Goal: Task Accomplishment & Management: Manage account settings

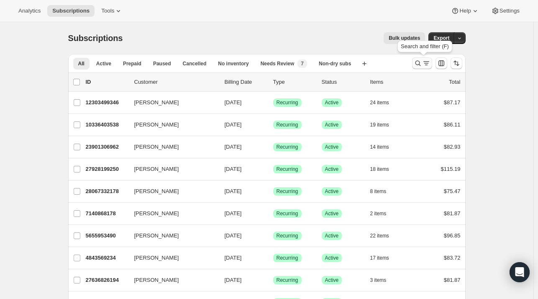
click at [422, 63] on icon "Search and filter results" at bounding box center [418, 63] width 8 height 8
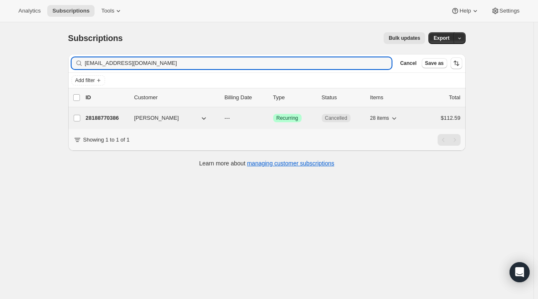
type input "[EMAIL_ADDRESS][DOMAIN_NAME]"
click at [117, 118] on p "28188770386" at bounding box center [107, 118] width 42 height 8
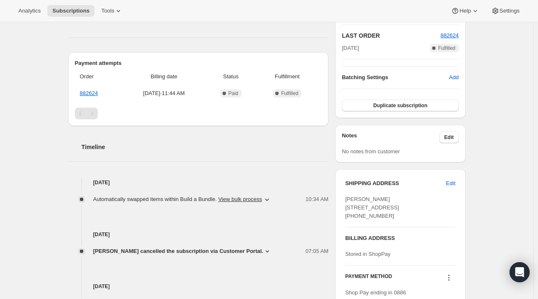
scroll to position [209, 0]
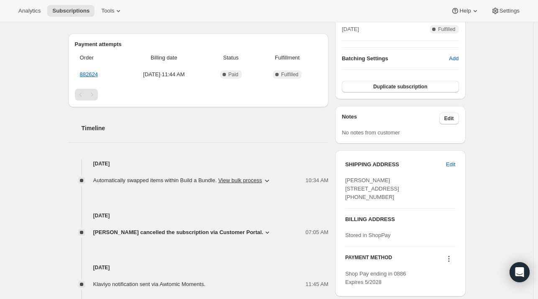
click at [226, 231] on span "[PERSON_NAME] cancelled the subscription via Customer Portal." at bounding box center [178, 232] width 170 height 8
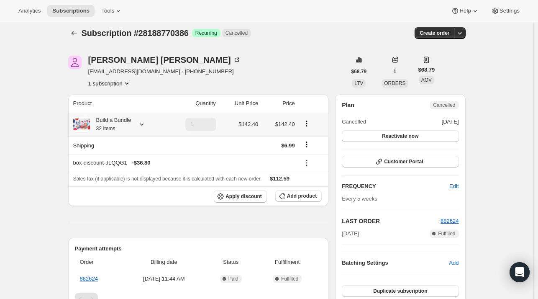
scroll to position [0, 0]
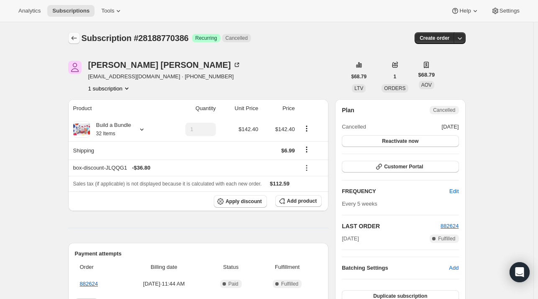
click at [70, 35] on button "Subscriptions" at bounding box center [74, 38] width 12 height 12
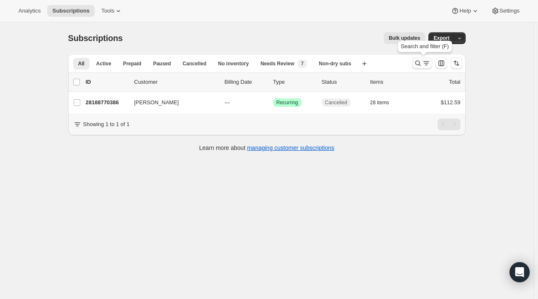
click at [417, 66] on icon "Search and filter results" at bounding box center [418, 63] width 8 height 8
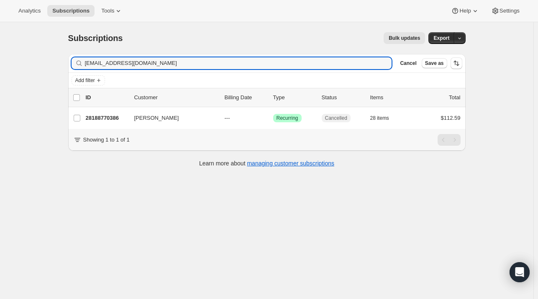
drag, startPoint x: 141, startPoint y: 62, endPoint x: 126, endPoint y: 69, distance: 16.7
click at [59, 66] on div "Subscriptions. This page is ready Subscriptions Bulk updates More actions Bulk …" at bounding box center [266, 171] width 533 height 299
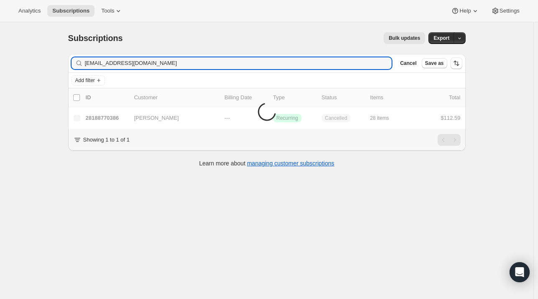
type input "[EMAIL_ADDRESS][DOMAIN_NAME]"
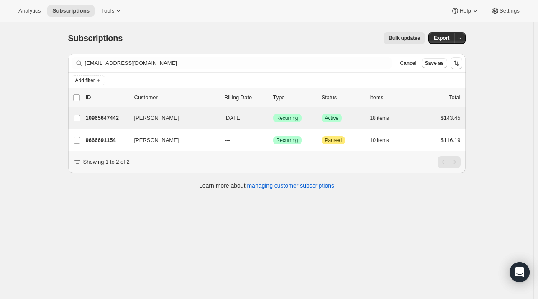
click at [125, 123] on div "[PERSON_NAME] 10965647442 [PERSON_NAME] [DATE] Success Recurring Success Active…" at bounding box center [266, 118] width 397 height 22
click at [112, 117] on p "10965647442" at bounding box center [107, 118] width 42 height 8
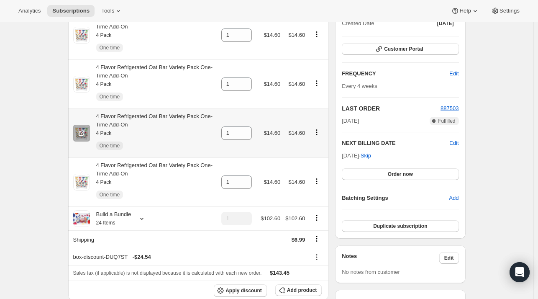
scroll to position [125, 0]
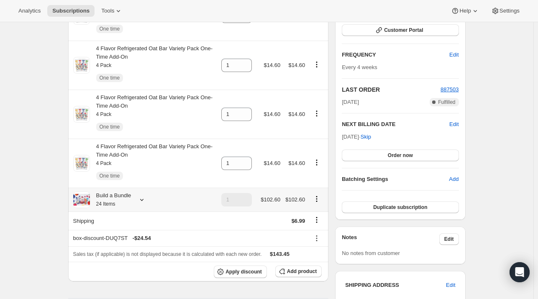
click at [145, 202] on icon at bounding box center [142, 199] width 8 height 8
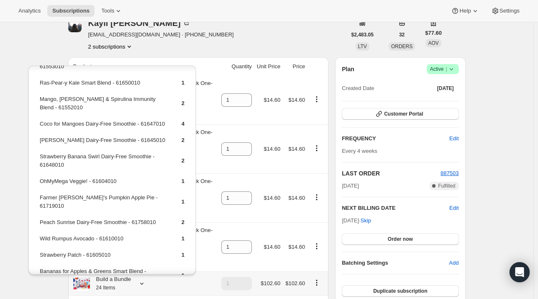
scroll to position [84, 0]
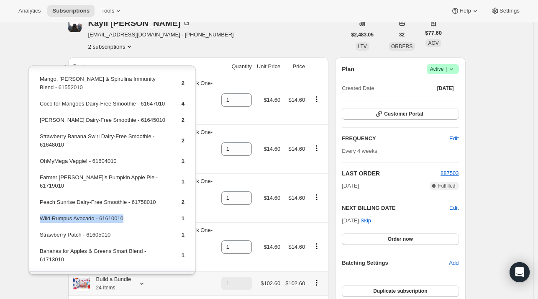
drag, startPoint x: 127, startPoint y: 218, endPoint x: 43, endPoint y: 212, distance: 84.3
click at [41, 217] on td "Wild Rumpus Avocado - 61610010" at bounding box center [103, 221] width 128 height 15
copy td "Wild Rumpus Avocado - 61610010"
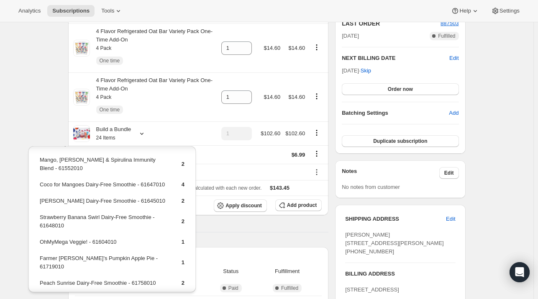
scroll to position [293, 0]
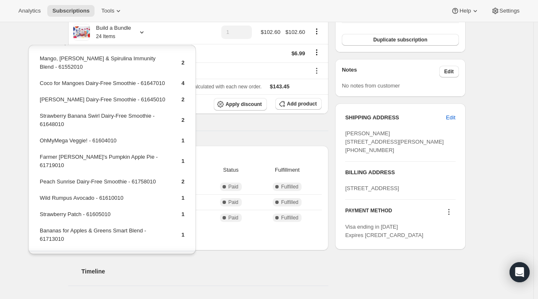
drag, startPoint x: 276, startPoint y: 136, endPoint x: 291, endPoint y: 128, distance: 17.0
click at [279, 134] on div "Product Quantity Unit Price Price 4 Flavor Refrigerated Oat Bar Variety Pack On…" at bounding box center [198, 252] width 261 height 892
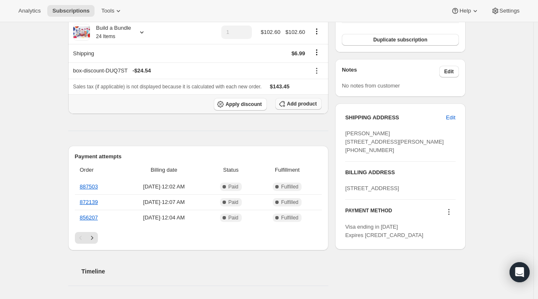
click at [302, 101] on button "Add product" at bounding box center [298, 104] width 46 height 12
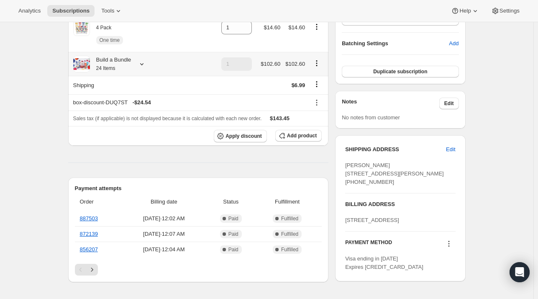
scroll to position [251, 0]
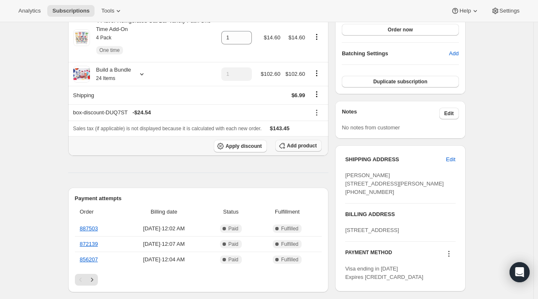
click at [307, 144] on button "Add product" at bounding box center [298, 146] width 46 height 12
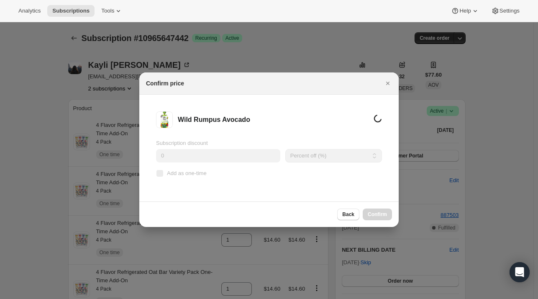
scroll to position [0, 0]
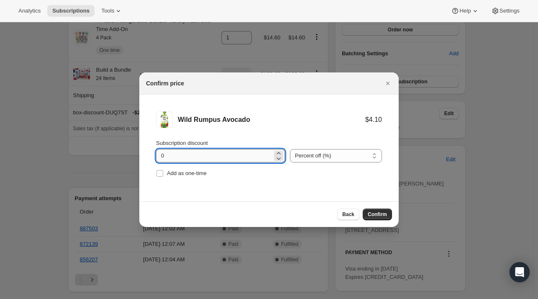
click at [213, 159] on input "0" at bounding box center [214, 155] width 116 height 13
type input "100"
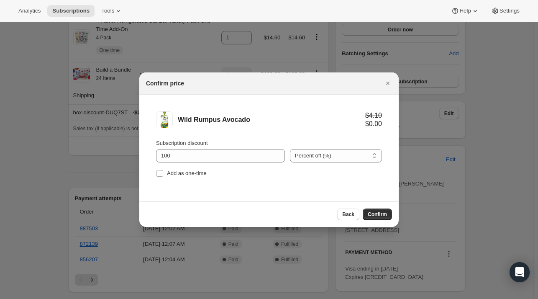
drag, startPoint x: 158, startPoint y: 174, endPoint x: 215, endPoint y: 171, distance: 57.8
click at [159, 174] on input "Add as one-time" at bounding box center [159, 173] width 7 height 7
checkbox input "true"
click at [379, 211] on span "Confirm" at bounding box center [377, 214] width 19 height 7
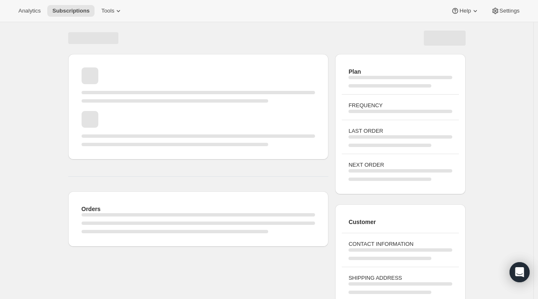
scroll to position [79, 0]
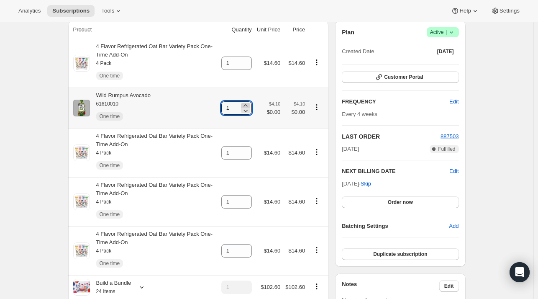
click at [247, 104] on icon at bounding box center [245, 105] width 8 height 8
click at [248, 104] on icon at bounding box center [245, 105] width 8 height 8
type input "3"
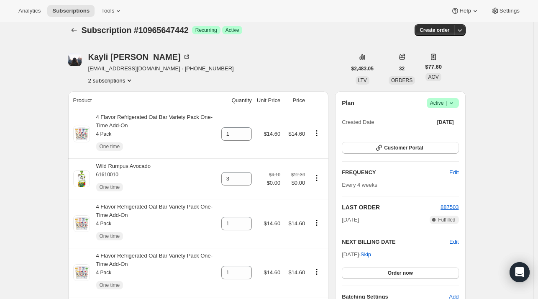
scroll to position [0, 0]
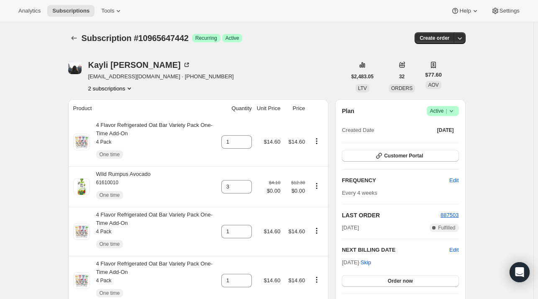
click at [109, 90] on button "2 subscriptions" at bounding box center [111, 88] width 46 height 8
click at [117, 116] on span "9666691154" at bounding box center [113, 118] width 58 height 8
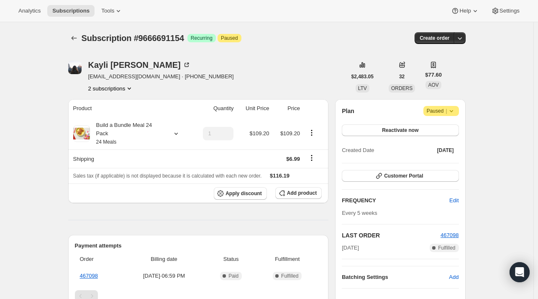
click at [119, 88] on button "2 subscriptions" at bounding box center [111, 88] width 46 height 8
click at [123, 106] on span "10965647442" at bounding box center [113, 104] width 55 height 8
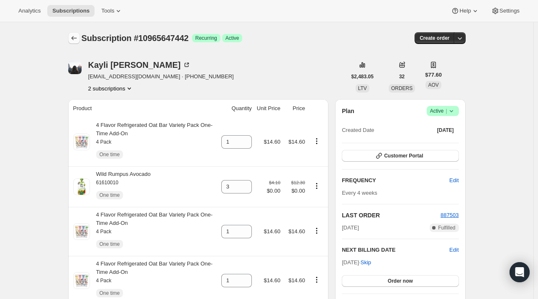
click at [77, 42] on icon "Subscriptions" at bounding box center [74, 38] width 8 height 8
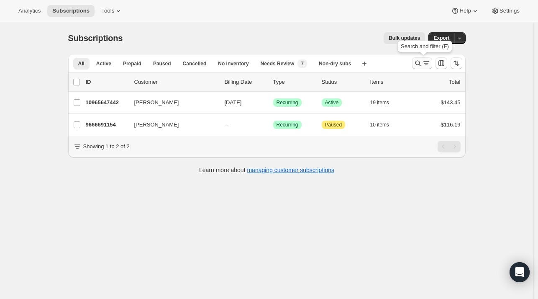
click at [422, 61] on icon "Search and filter results" at bounding box center [418, 63] width 8 height 8
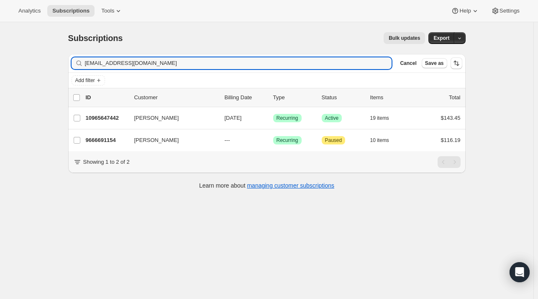
drag, startPoint x: 164, startPoint y: 64, endPoint x: 76, endPoint y: 66, distance: 88.3
click at [76, 66] on div "[EMAIL_ADDRESS][DOMAIN_NAME] Clear" at bounding box center [232, 63] width 320 height 12
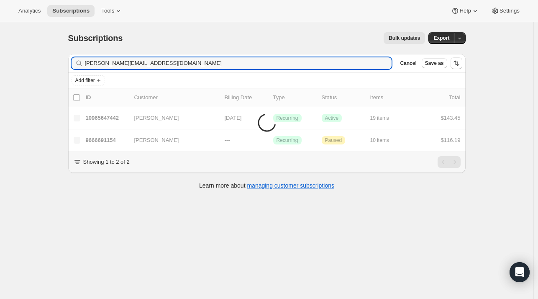
type input "[PERSON_NAME][EMAIL_ADDRESS][DOMAIN_NAME]"
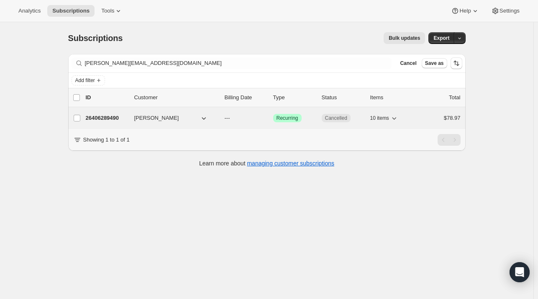
click at [125, 120] on p "26406289490" at bounding box center [107, 118] width 42 height 8
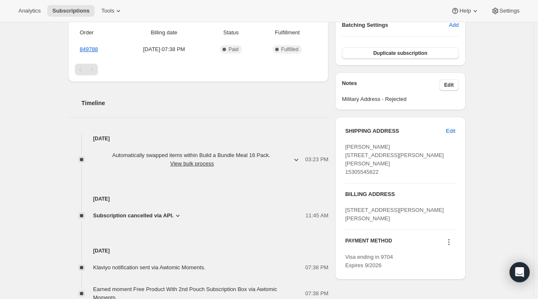
scroll to position [275, 0]
